Goal: Information Seeking & Learning: Learn about a topic

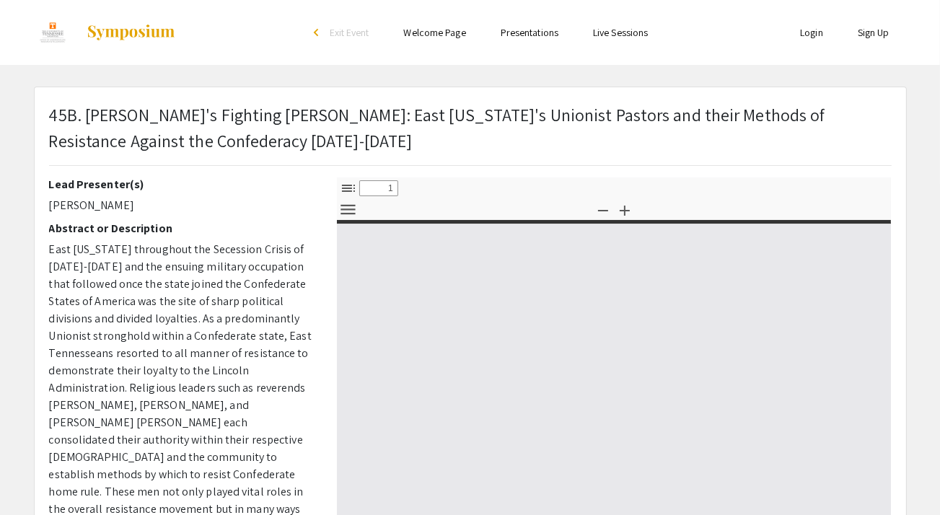
select select "custom"
type input "0"
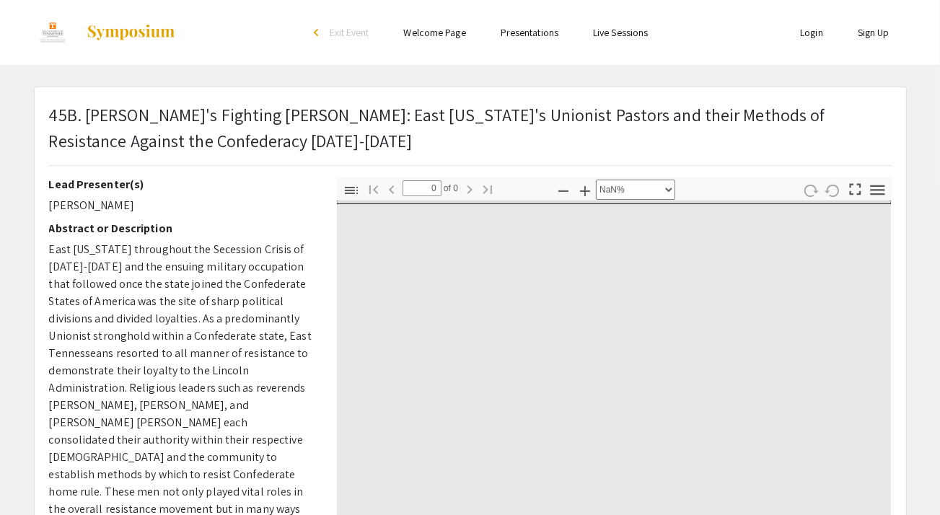
select select "auto"
type input "1"
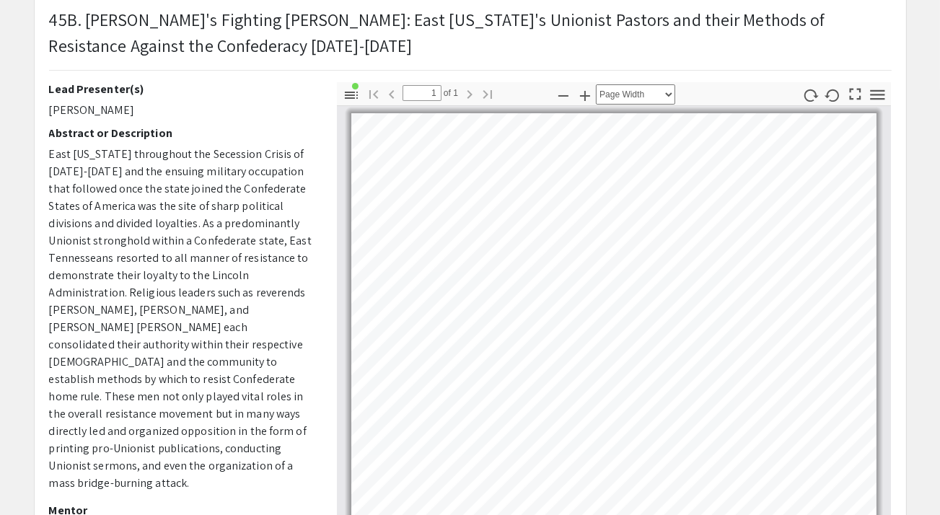
scroll to position [76, 0]
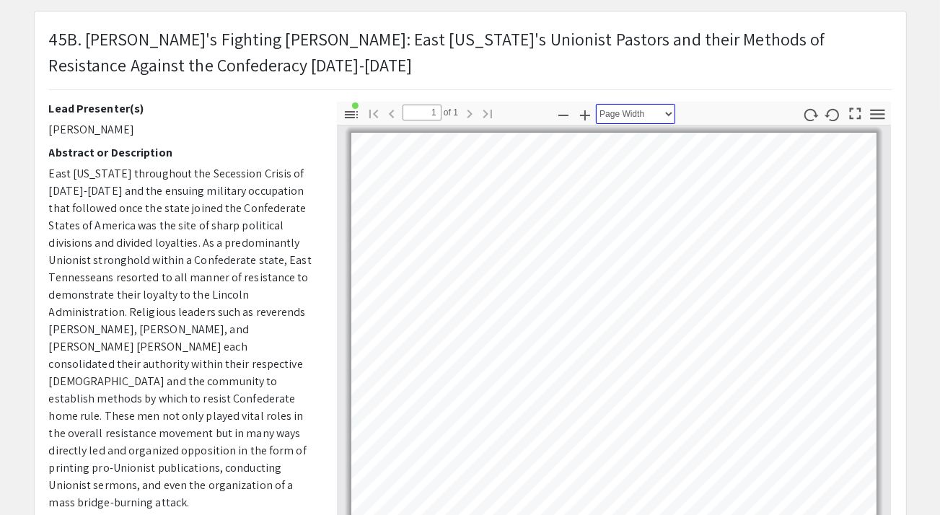
click at [596, 104] on select "Automatic Zoom Actual Size Page Fit Page Width 50% 100% 125% 150% 200% 300% 400…" at bounding box center [635, 114] width 79 height 20
click option "125%" at bounding box center [0, 0] width 0 height 0
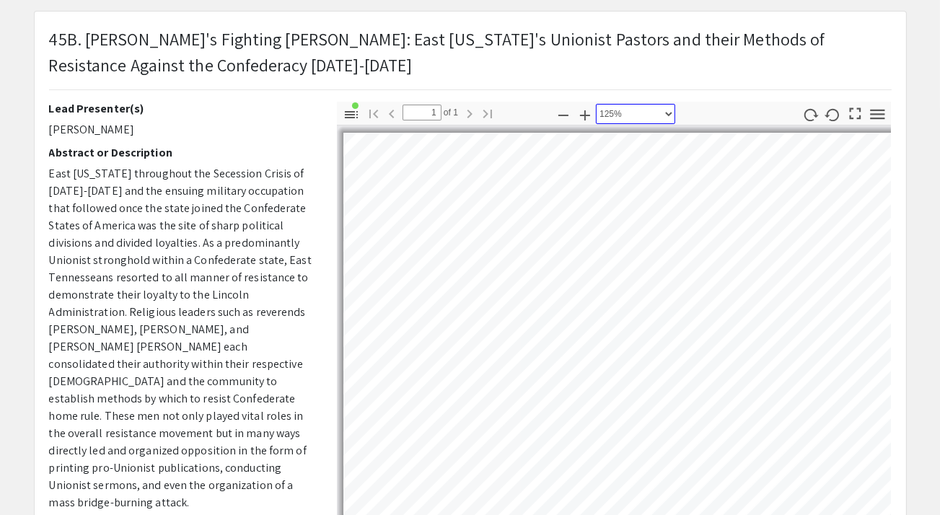
click at [596, 104] on select "Automatic Zoom Actual Size Page Fit Page Width 50% 100% 125% 150% 200% 300% 400…" at bounding box center [635, 114] width 79 height 20
click option "100%" at bounding box center [0, 0] width 0 height 0
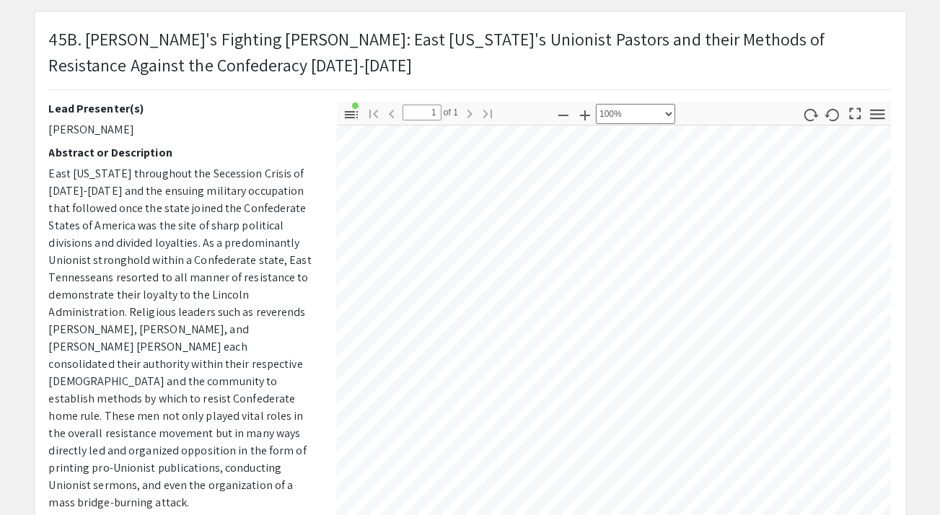
drag, startPoint x: 667, startPoint y: 113, endPoint x: 598, endPoint y: 78, distance: 77.1
click at [571, 59] on p "45B. [PERSON_NAME]'s Fighting [PERSON_NAME]: East [US_STATE]'s Unionist Pastors…" at bounding box center [470, 52] width 843 height 52
click at [596, 104] on select "Automatic Zoom Actual Size Page Fit Page Width 50% 100% 125% 150% 200% 300% 400…" at bounding box center [635, 114] width 79 height 20
click option "50%" at bounding box center [0, 0] width 0 height 0
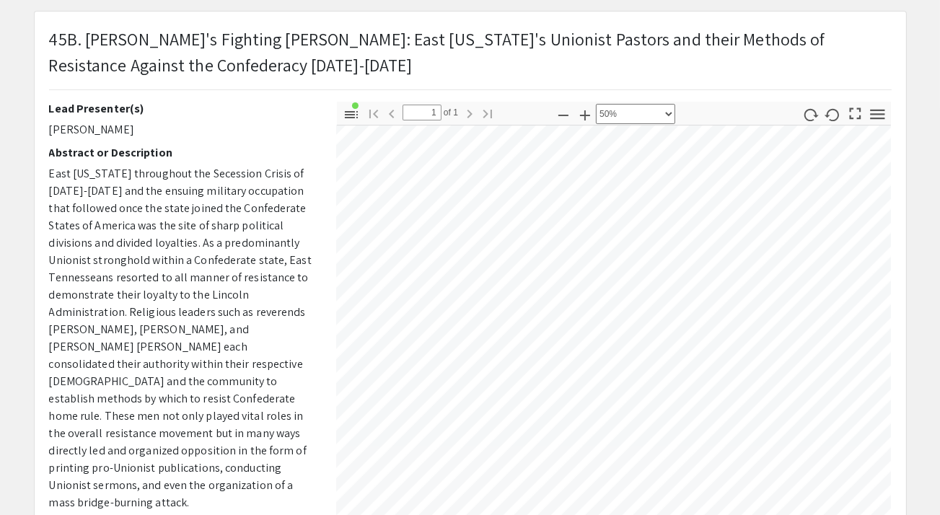
scroll to position [791, 364]
click at [235, 315] on div "Lead Presenter(s) Cole Fritts Abstract or Description East Tennessee throughout…" at bounding box center [470, 354] width 865 height 505
click at [172, 365] on div "Lead Presenter(s) Cole Fritts Abstract or Description East Tennessee throughout…" at bounding box center [470, 354] width 865 height 505
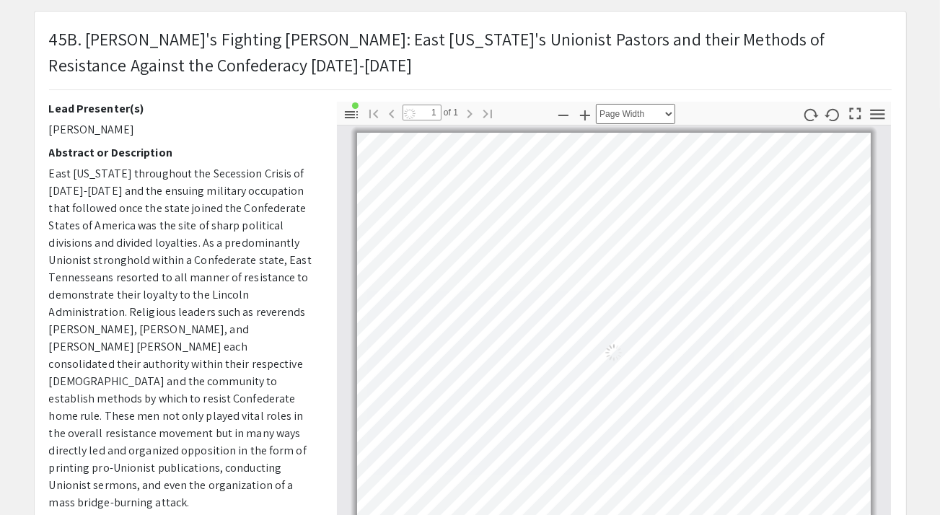
scroll to position [0, 0]
click at [596, 104] on select "Automatic Zoom Actual Size Page Fit Page Width 50% 100% 125% 150% 200% 300% 400…" at bounding box center [635, 114] width 79 height 20
select select "0.5"
click option "50%" at bounding box center [0, 0] width 0 height 0
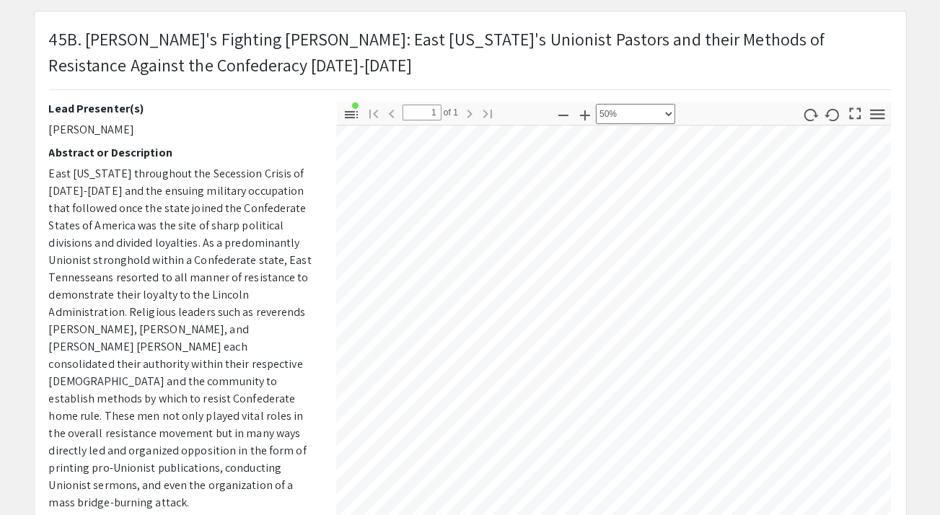
scroll to position [312, 873]
click at [593, 113] on div "Toggle Sidebar Find Go to First Page Previous 1 of 1 Next Go to Last Page Zoom …" at bounding box center [614, 354] width 555 height 505
click at [564, 7] on div "Skip navigation arrow_back_ios Exit Event Welcome Page Presentations Live Sessi…" at bounding box center [470, 356] width 940 height 864
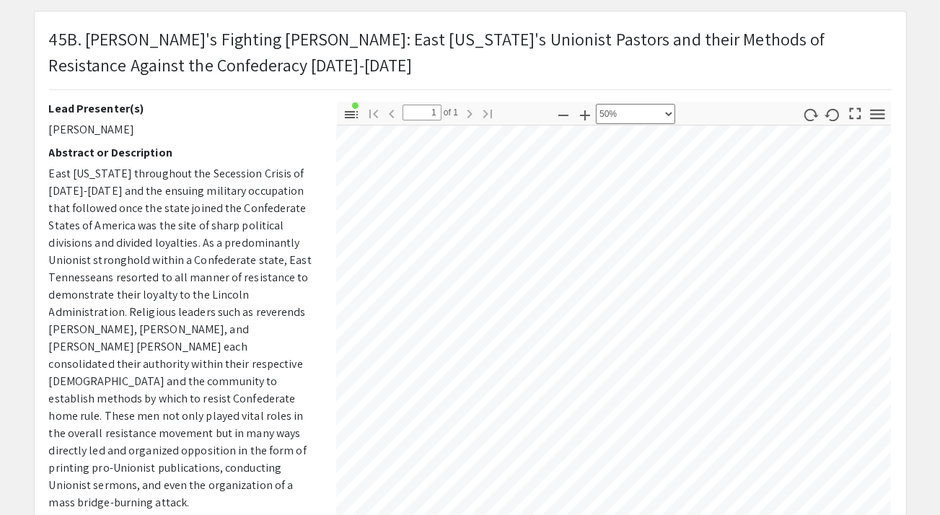
click at [697, 115] on div "Toggle Sidebar Find Go to First Page Previous 1 of 1 Next Go to Last Page Zoom …" at bounding box center [614, 354] width 555 height 505
click at [697, 115] on div "Toggle Sidebar Find Go to First Page Previous 1 of 1 Next Go to Last Page Zoom …" at bounding box center [614, 113] width 555 height 23
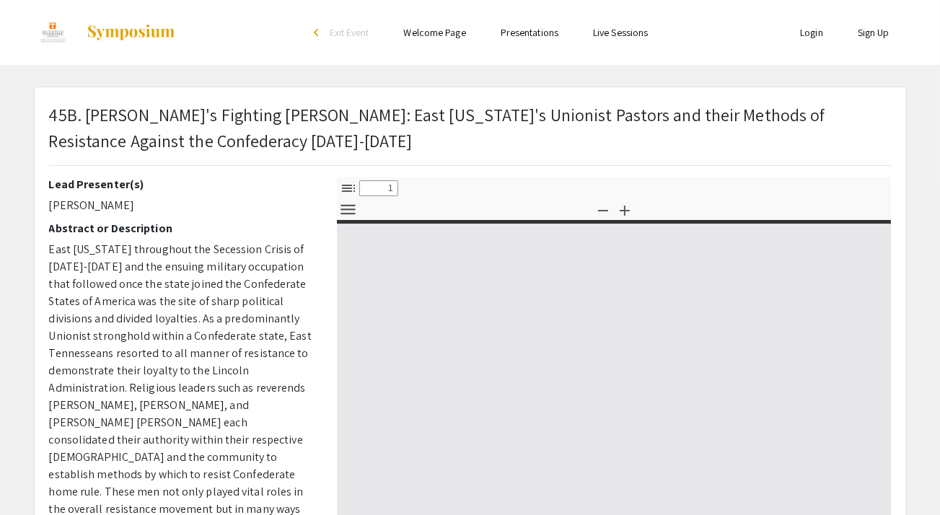
select select "custom"
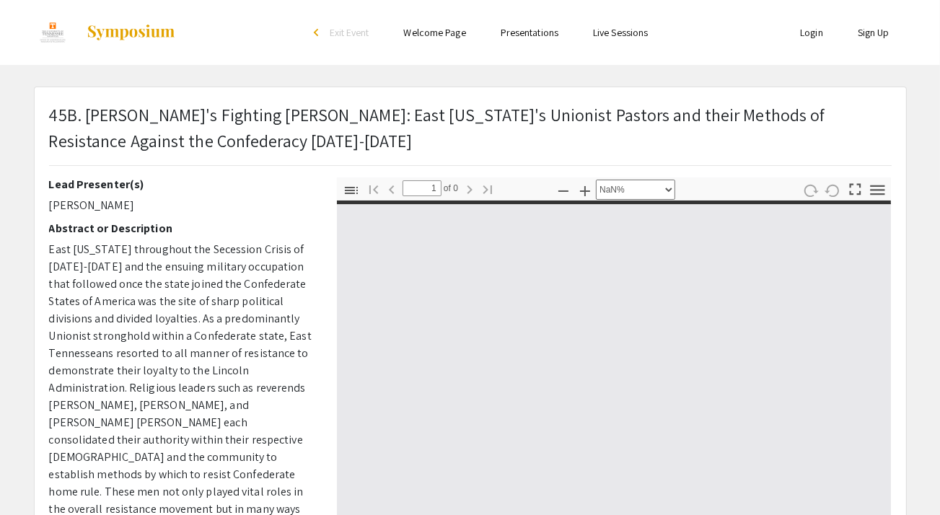
type input "0"
select select "auto"
type input "1"
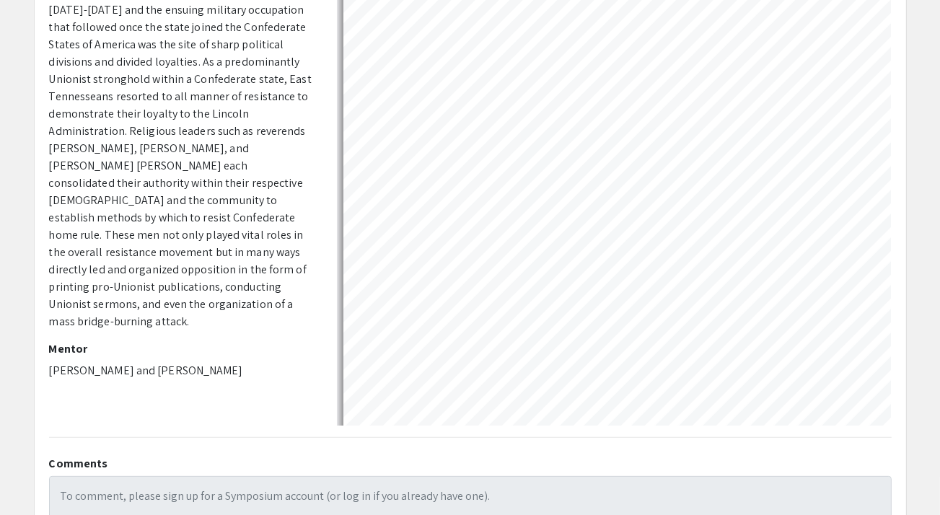
select select "0.5"
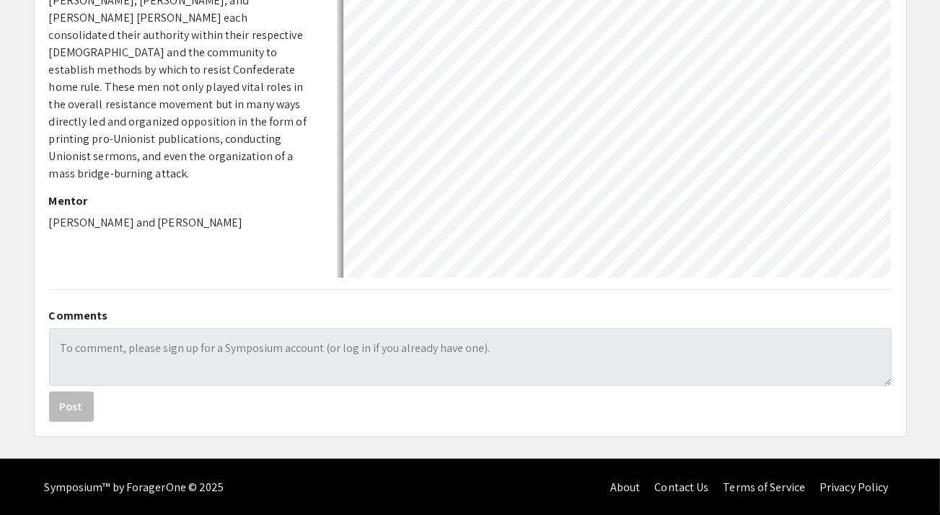
scroll to position [3, 3]
